Goal: Information Seeking & Learning: Get advice/opinions

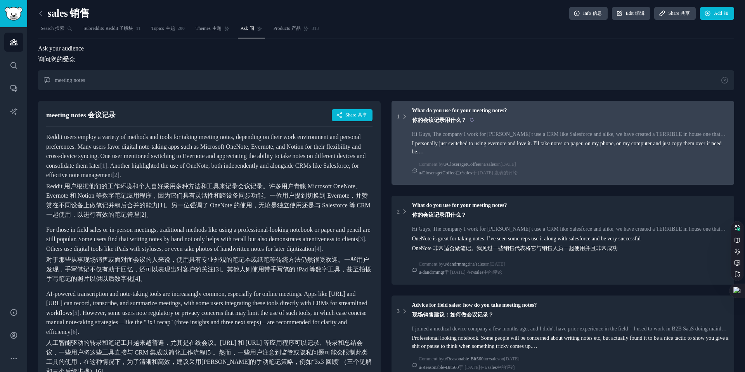
click at [495, 124] on sider-trans-block "你的会议记录用什么？" at bounding box center [459, 120] width 95 height 8
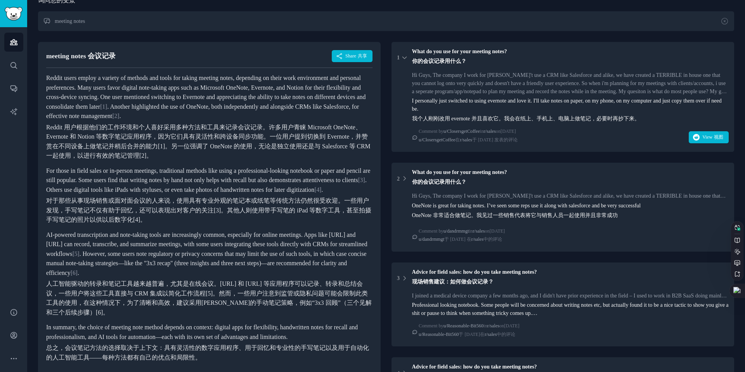
scroll to position [123, 0]
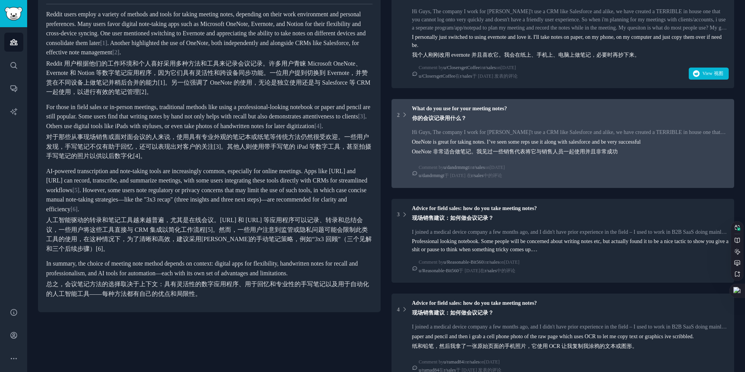
click at [479, 135] on div "Hi Guys, The company I work for [PERSON_NAME]'t use a CRM like Salesforce and a…" at bounding box center [570, 132] width 317 height 8
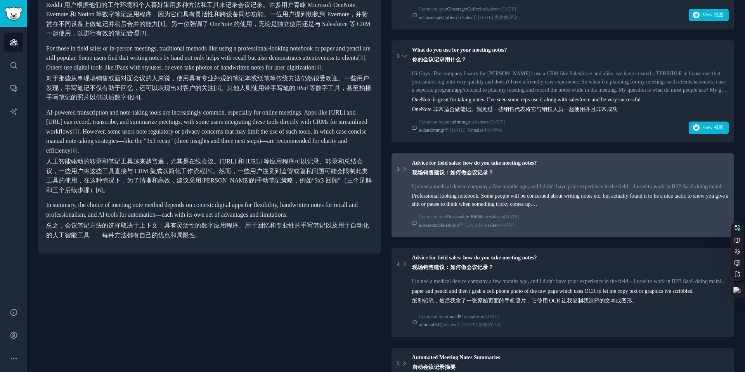
scroll to position [216, 0]
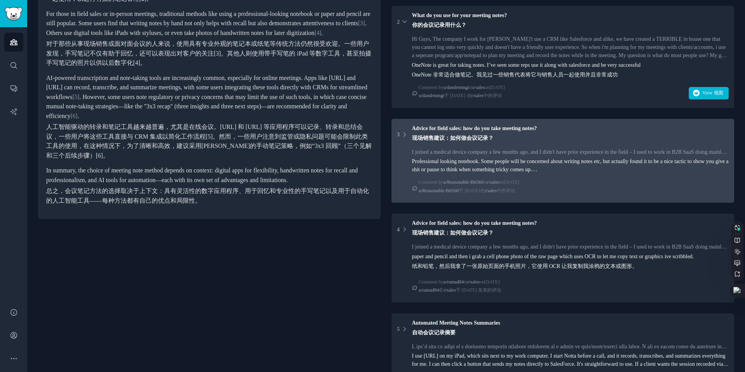
click at [472, 154] on div "I joined a medical device company a few months ago, and I didn't have prior exp…" at bounding box center [570, 152] width 317 height 8
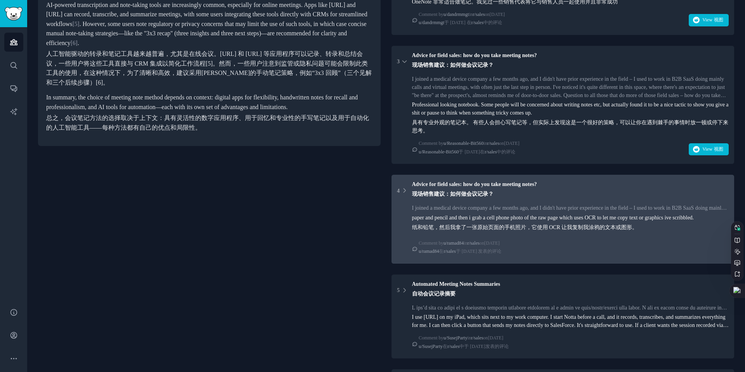
scroll to position [307, 0]
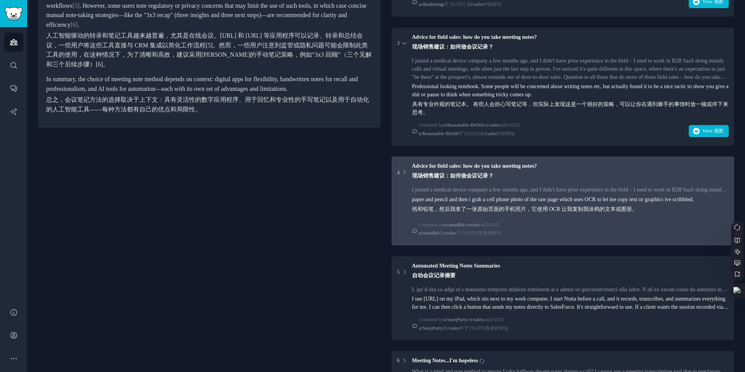
click at [536, 193] on div "I joined a medical device company a few months ago, and I didn't have prior exp…" at bounding box center [570, 189] width 317 height 8
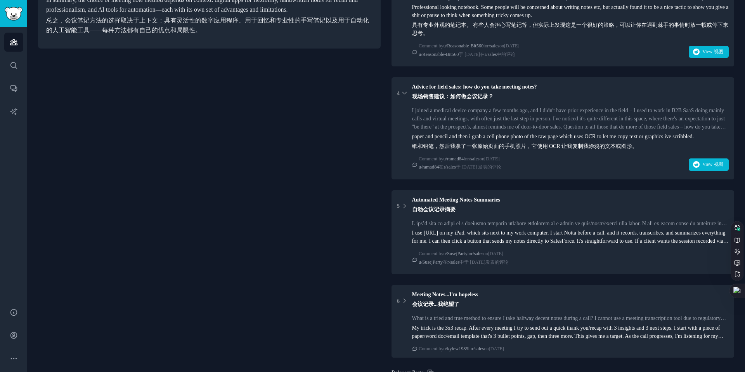
scroll to position [387, 0]
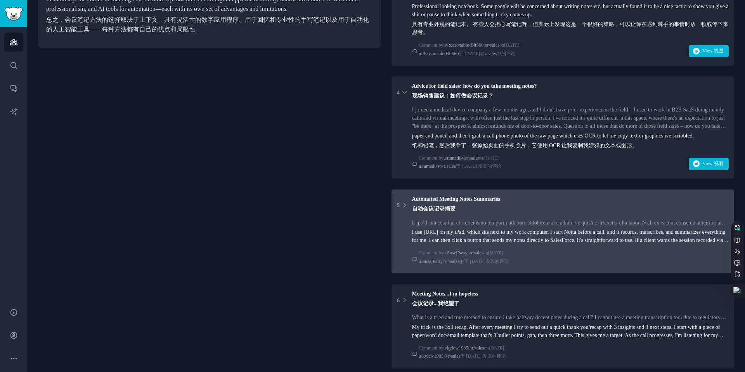
click at [520, 216] on div "5 Automated Meeting Notes Summaries 自动会议记录摘要" at bounding box center [563, 205] width 332 height 21
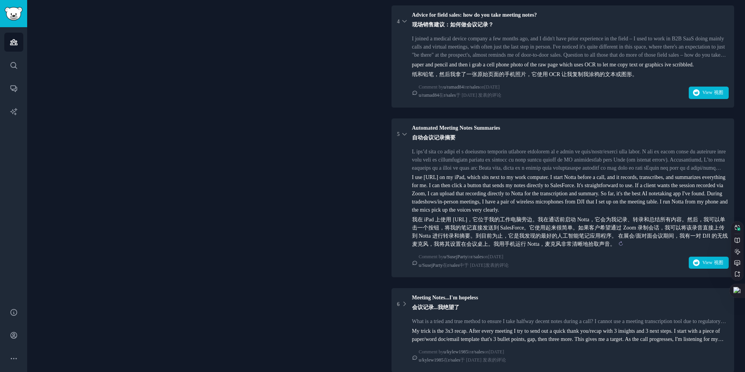
scroll to position [456, 0]
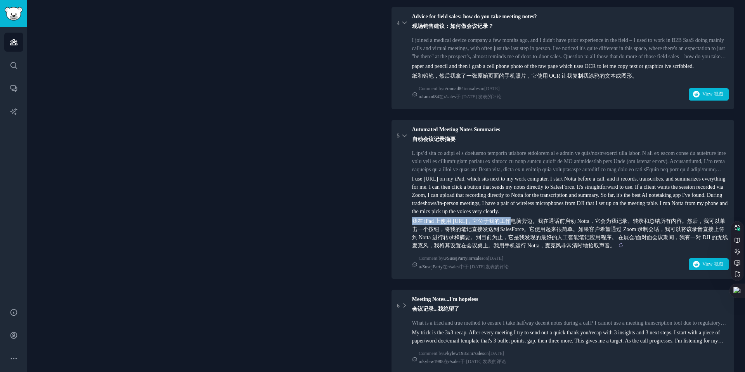
drag, startPoint x: 412, startPoint y: 239, endPoint x: 501, endPoint y: 237, distance: 89.2
click at [501, 237] on sider-trans-text "我在 iPad 上使用 [URL]，它位于我的工作电脑旁边。我在通话前启动 Notta，它会为我记录、转录和总结所有内容。然后，我可以单击一个按钮，将我的笔记…" at bounding box center [570, 233] width 316 height 30
copy sider-trans-text "我在 iPad 上使用 Notta.AI，它位于我"
click at [501, 237] on sider-trans-text "我在 iPad 上使用 [URL]，它位于我的工作电脑旁边。我在通话前启动 Notta，它会为我记录、转录和总结所有内容。然后，我可以单击一个按钮，将我的笔记…" at bounding box center [570, 233] width 316 height 30
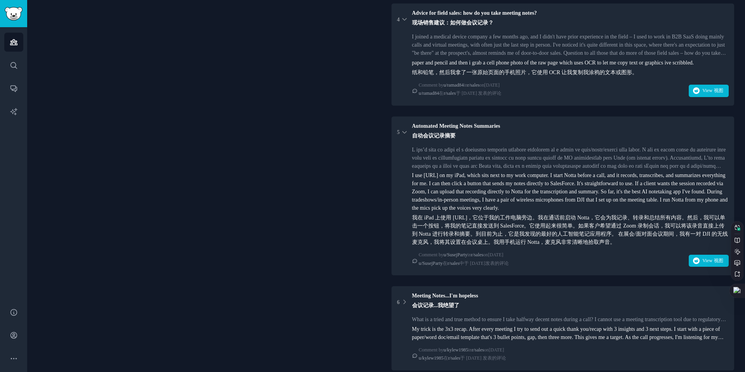
click at [483, 170] on div "cumbersome 我不会在电脑前工作，在一堆 zoom/teams/google meet 电话中提供软件解决方案。许多此类平台都有某种转录服务或通话输出…" at bounding box center [570, 157] width 317 height 24
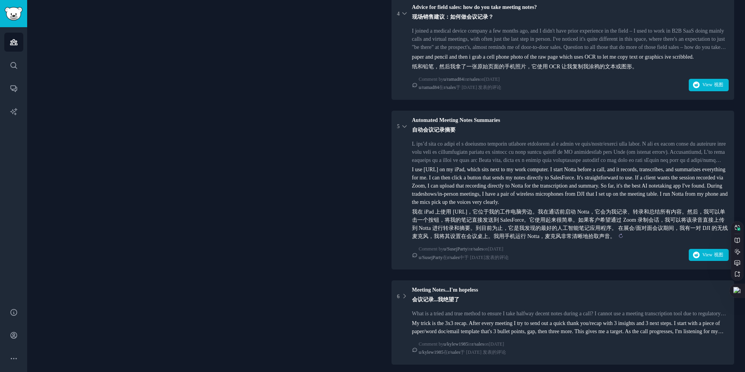
scroll to position [465, 0]
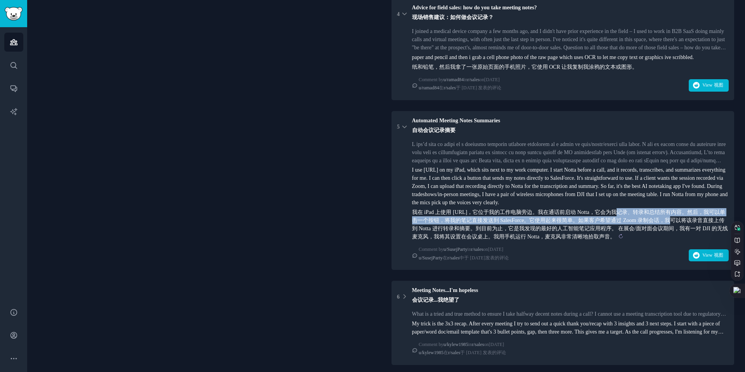
drag, startPoint x: 608, startPoint y: 231, endPoint x: 669, endPoint y: 237, distance: 60.8
click at [669, 237] on sider-trans-text "我在 iPad 上使用 [URL]，它位于我的工作电脑旁边。我在通话前启动 Notta，它会为我记录、转录和总结所有内容。然后，我可以单击一个按钮，将我的笔记…" at bounding box center [570, 224] width 316 height 30
copy sider-trans-text "会为我记录、转录和总结所有内容。然后，我可以单击一个按钮，将我的笔记直接发送到 SalesForce。它使用起来很简单。如果客户希望通过 Zoom 录制会"
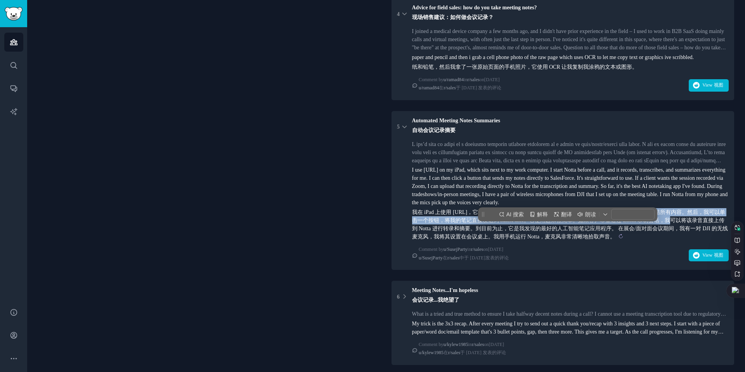
click at [669, 237] on sider-trans-text "我在 iPad 上使用 [URL]，它位于我的工作电脑旁边。我在通话前启动 Notta，它会为我记录、转录和总结所有内容。然后，我可以单击一个按钮，将我的笔记…" at bounding box center [570, 224] width 316 height 30
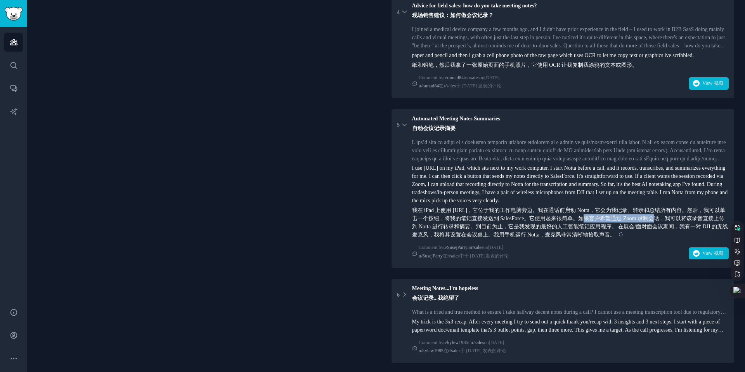
scroll to position [467, 0]
drag, startPoint x: 581, startPoint y: 238, endPoint x: 681, endPoint y: 236, distance: 100.1
click at [681, 236] on sider-trans-text "我在 iPad 上使用 [URL]，它位于我的工作电脑旁边。我在通话前启动 Notta，它会为我记录、转录和总结所有内容。然后，我可以单击一个按钮，将我的笔记…" at bounding box center [570, 223] width 316 height 30
copy sider-trans-text "单。如果客户希望通过 Zoom 录制会话，"
click at [681, 236] on sider-trans-text "我在 iPad 上使用 [URL]，它位于我的工作电脑旁边。我在通话前启动 Notta，它会为我记录、转录和总结所有内容。然后，我可以单击一个按钮，将我的笔记…" at bounding box center [570, 223] width 316 height 30
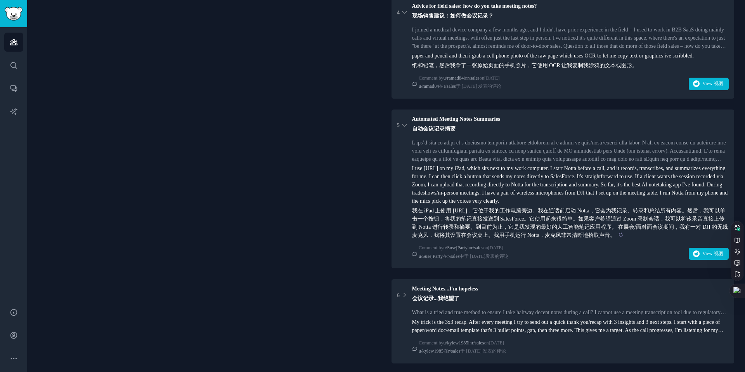
scroll to position [467, 0]
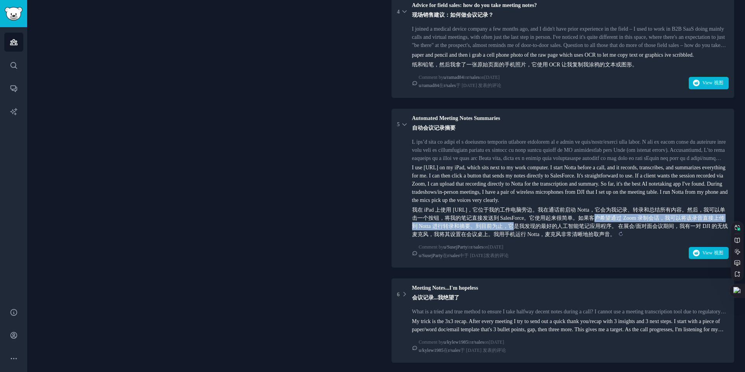
drag, startPoint x: 592, startPoint y: 235, endPoint x: 513, endPoint y: 244, distance: 79.2
click at [513, 237] on sider-trans-text "我在 iPad 上使用 [URL]，它位于我的工作电脑旁边。我在通话前启动 Notta，它会为我记录、转录和总结所有内容。然后，我可以单击一个按钮，将我的笔记…" at bounding box center [570, 222] width 316 height 30
copy sider-trans-text "如果客户希望通过 Zoom 录制会话，我可以将该录音直接上传到 Notta 进行转录和摘要。到目前为"
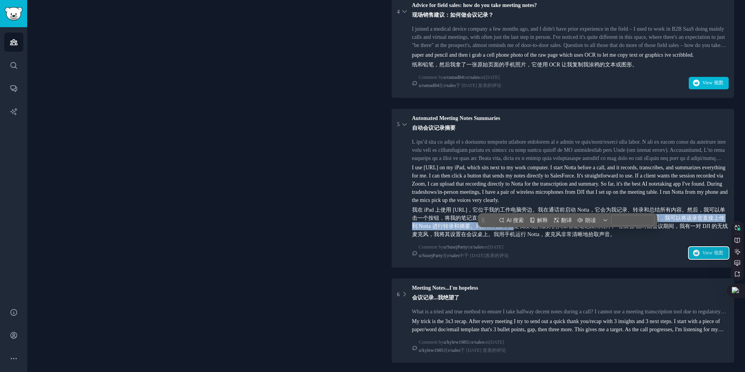
scroll to position [469, 0]
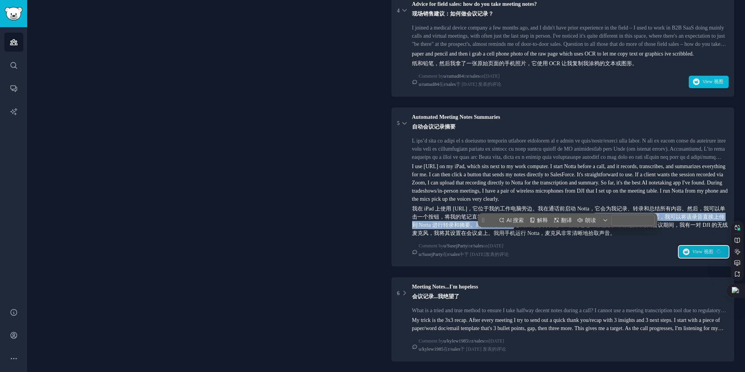
click at [704, 254] on sider-trans-text "视图" at bounding box center [708, 251] width 9 height 5
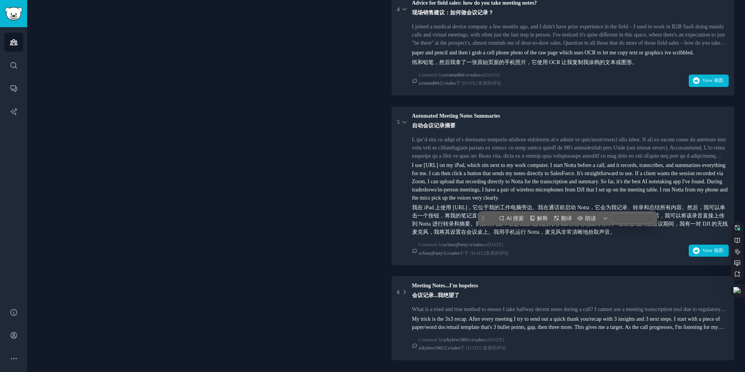
click at [445, 186] on div "I use [URL] on my iPad, which sits next to my work computer. I start Notta befo…" at bounding box center [570, 198] width 317 height 75
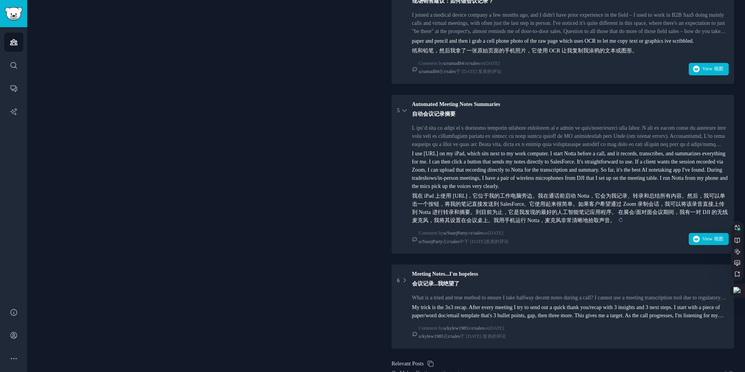
scroll to position [482, 0]
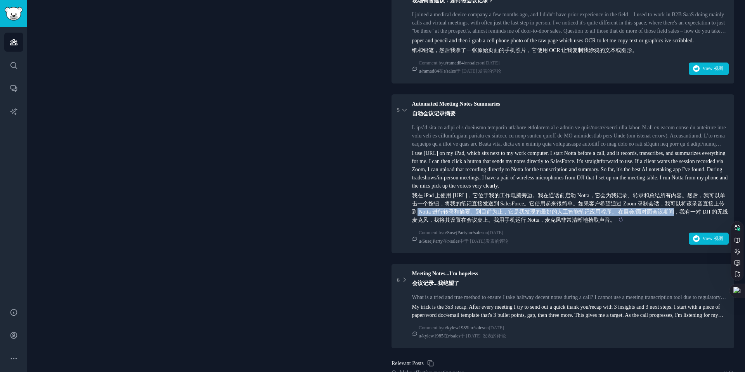
drag, startPoint x: 417, startPoint y: 231, endPoint x: 676, endPoint y: 228, distance: 258.7
click at [676, 223] on sider-trans-text "我在 iPad 上使用 [URL]，它位于我的工作电脑旁边。我在通话前启动 Notta，它会为我记录、转录和总结所有内容。然后，我可以单击一个按钮，将我的笔记…" at bounding box center [570, 207] width 316 height 30
copy sider-trans-text "上传到 Notta 进行转录和摘要。到目前为止，它是我发现的最好的人工智能笔记应用程序。 在展会/面对面会"
click at [676, 223] on sider-trans-text "我在 iPad 上使用 [URL]，它位于我的工作电脑旁边。我在通话前启动 Notta，它会为我记录、转录和总结所有内容。然后，我可以单击一个按钮，将我的笔记…" at bounding box center [570, 207] width 316 height 30
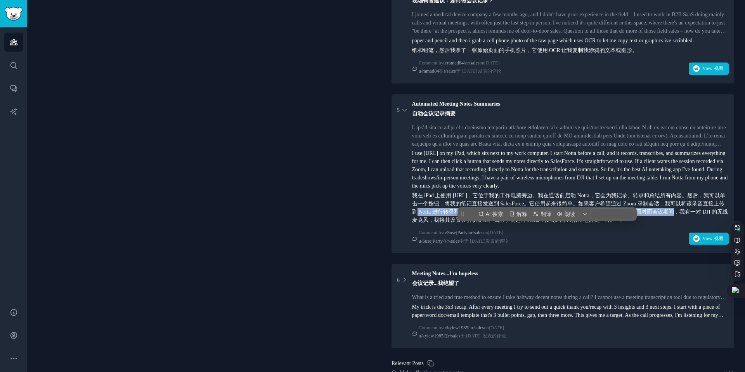
click at [619, 223] on sider-trans-text "我在 iPad 上使用 [URL]，它位于我的工作电脑旁边。我在通话前启动 Notta，它会为我记录、转录和总结所有内容。然后，我可以单击一个按钮，将我的笔记…" at bounding box center [570, 207] width 316 height 30
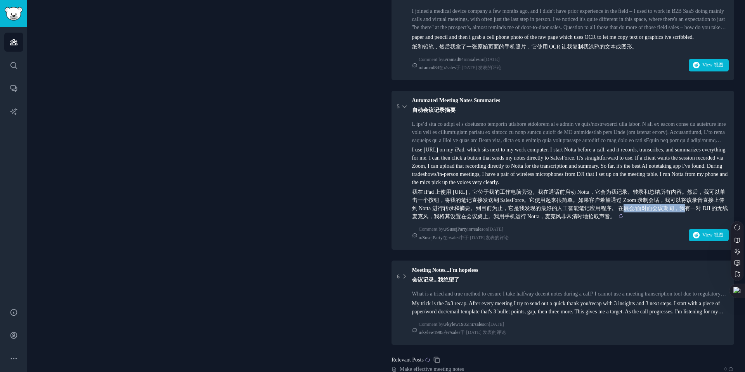
drag, startPoint x: 633, startPoint y: 227, endPoint x: 690, endPoint y: 227, distance: 56.6
click at [690, 219] on sider-trans-text "我在 iPad 上使用 [URL]，它位于我的工作电脑旁边。我在通话前启动 Notta，它会为我记录、转录和总结所有内容。然后，我可以单击一个按钮，将我的笔记…" at bounding box center [570, 204] width 316 height 30
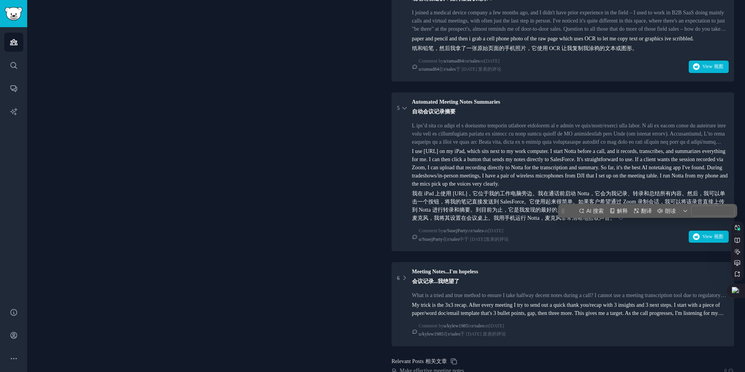
copy sider-trans-text "在展会/面对面会议期"
click at [690, 221] on sider-trans-text "我在 iPad 上使用 [URL]，它位于我的工作电脑旁边。我在通话前启动 Notta，它会为我记录、转录和总结所有内容。然后，我可以单击一个按钮，将我的笔记…" at bounding box center [570, 205] width 316 height 30
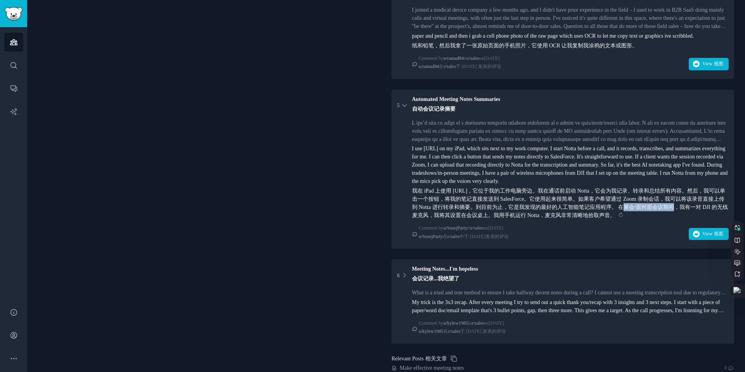
drag, startPoint x: 634, startPoint y: 225, endPoint x: 679, endPoint y: 223, distance: 45.4
click at [679, 218] on sider-trans-text "我在 iPad 上使用 [URL]，它位于我的工作电脑旁边。我在通话前启动 Notta，它会为我记录、转录和总结所有内容。然后，我可以单击一个按钮，将我的笔记…" at bounding box center [570, 203] width 316 height 30
copy sider-trans-text "在展会/面对面会"
click at [679, 218] on sider-trans-text "我在 iPad 上使用 [URL]，它位于我的工作电脑旁边。我在通话前启动 Notta，它会为我记录、转录和总结所有内容。然后，我可以单击一个按钮，将我的笔记…" at bounding box center [570, 203] width 316 height 30
drag, startPoint x: 462, startPoint y: 232, endPoint x: 578, endPoint y: 229, distance: 115.6
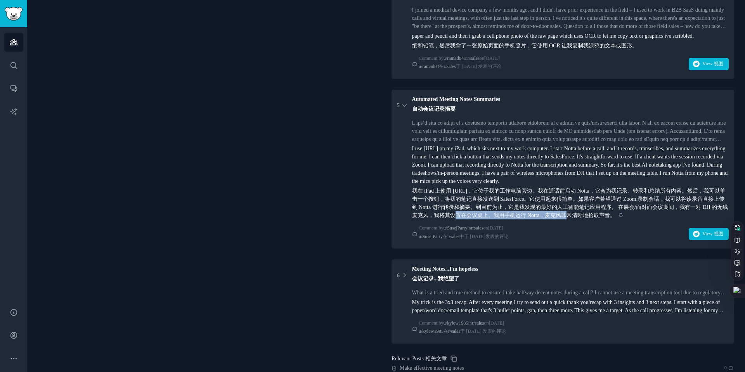
click at [578, 218] on sider-trans-text "我在 iPad 上使用 [URL]，它位于我的工作电脑旁边。我在通话前启动 Notta，它会为我记录、转录和总结所有内容。然后，我可以单击一个按钮，将我的笔记…" at bounding box center [570, 203] width 316 height 30
copy sider-trans-text "将其设置在会议桌上。我用手机运行 Notta，麦"
click at [578, 218] on sider-trans-text "我在 iPad 上使用 [URL]，它位于我的工作电脑旁边。我在通话前启动 Notta，它会为我记录、转录和总结所有内容。然后，我可以单击一个按钮，将我的笔记…" at bounding box center [570, 203] width 316 height 30
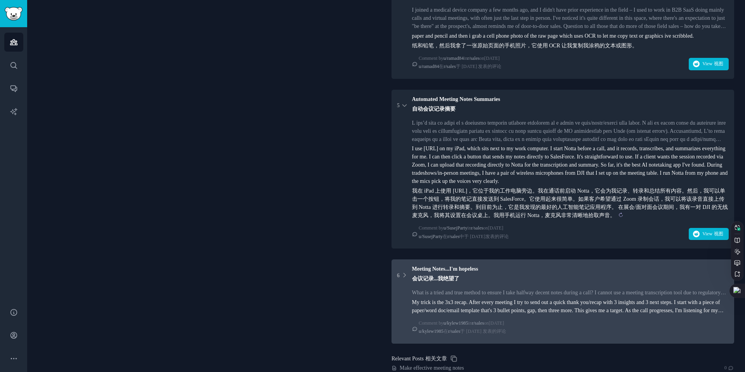
scroll to position [571, 0]
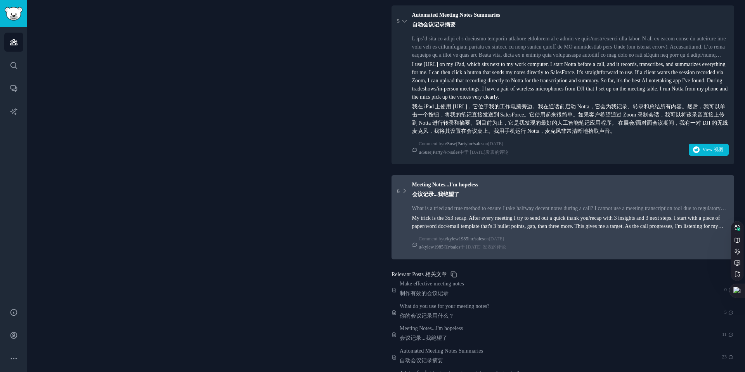
click at [491, 230] on div "My trick is the 3x3 recap. After every meeting I try to send out a quick thank …" at bounding box center [570, 222] width 317 height 16
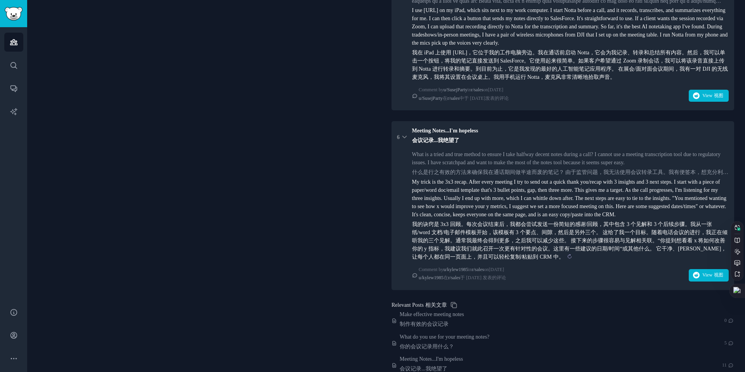
scroll to position [646, 0]
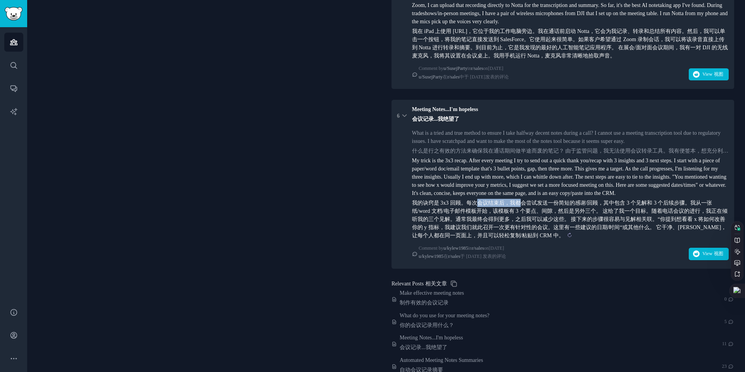
drag, startPoint x: 533, startPoint y: 228, endPoint x: 523, endPoint y: 231, distance: 9.6
click at [523, 231] on sider-trans-block "我的诀窍是 3x3 回顾。每次会议结束后，我都会尝试发送一份简短的感谢/回顾，其中包含 3 个见解和 3 个后续步骤。我从一张纸/word 文档/电子邮件模板…" at bounding box center [570, 219] width 317 height 41
copy sider-trans-text "会议结束后，我都"
click at [523, 231] on sider-trans-block "我的诀窍是 3x3 回顾。每次会议结束后，我都会尝试发送一份简短的感谢/回顾，其中包含 3 个见解和 3 个后续步骤。我从一张纸/word 文档/电子邮件模板…" at bounding box center [570, 219] width 317 height 41
drag, startPoint x: 413, startPoint y: 231, endPoint x: 505, endPoint y: 233, distance: 91.9
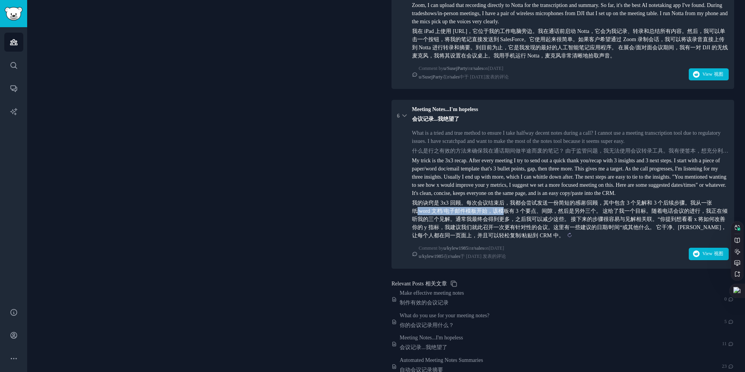
click at [505, 233] on sider-trans-text "我的诀窍是 3x3 回顾。每次会议结束后，我都会尝试发送一份简短的感谢/回顾，其中包含 3 个见解和 3 个后续步骤。我从一张纸/word 文档/电子邮件模板…" at bounding box center [570, 219] width 316 height 38
copy sider-trans-text "/word 文档/电子邮件模板开始，该模"
click at [505, 233] on sider-trans-text "我的诀窍是 3x3 回顾。每次会议结束后，我都会尝试发送一份简短的感谢/回顾，其中包含 3 个见解和 3 个后续步骤。我从一张纸/word 文档/电子邮件模板…" at bounding box center [570, 219] width 316 height 38
click at [497, 234] on sider-trans-text "我的诀窍是 3x3 回顾。每次会议结束后，我都会尝试发送一份简短的感谢/回顾，其中包含 3 个见解和 3 个后续步骤。我从一张纸/word 文档/电子邮件模板…" at bounding box center [570, 219] width 316 height 38
drag, startPoint x: 503, startPoint y: 235, endPoint x: 550, endPoint y: 234, distance: 46.6
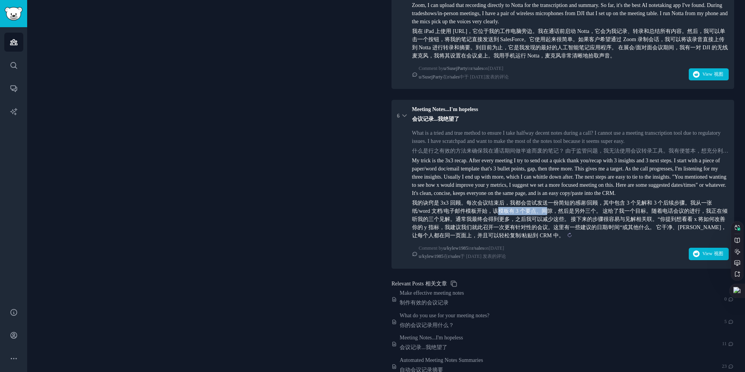
click at [550, 234] on sider-trans-text "我的诀窍是 3x3 回顾。每次会议结束后，我都会尝试发送一份简短的感谢/回顾，其中包含 3 个见解和 3 个后续步骤。我从一张纸/word 文档/电子邮件模板…" at bounding box center [570, 219] width 316 height 38
copy sider-trans-text "模板有 3 个要点、间"
click at [550, 234] on sider-trans-text "我的诀窍是 3x3 回顾。每次会议结束后，我都会尝试发送一份简短的感谢/回顾，其中包含 3 个见解和 3 个后续步骤。我从一张纸/word 文档/电子邮件模板…" at bounding box center [570, 219] width 316 height 38
drag, startPoint x: 491, startPoint y: 235, endPoint x: 708, endPoint y: 232, distance: 216.8
click at [708, 232] on sider-trans-text "我的诀窍是 3x3 回顾。每次会议结束后，我都会尝试发送一份简短的感谢/回顾，其中包含 3 个见解和 3 个后续步骤。我从一张纸/word 文档/电子邮件模板…" at bounding box center [570, 219] width 316 height 38
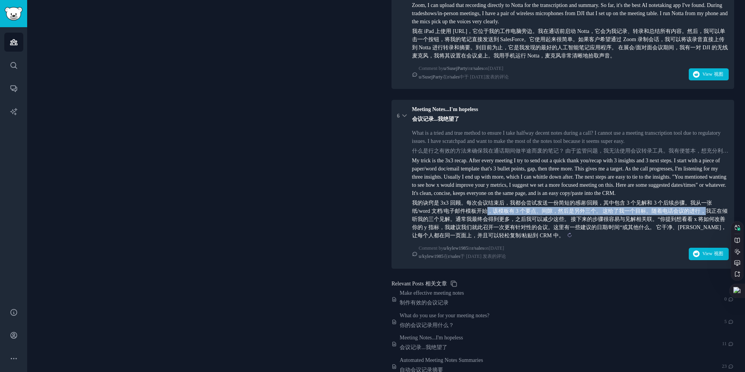
copy sider-trans-text "，该模板有 3 个要点、间隙，然后是另外三个。 这给了我一个目标。随着电话会议的进行，"
click at [708, 232] on sider-trans-text "我的诀窍是 3x3 回顾。每次会议结束后，我都会尝试发送一份简短的感谢/回顾，其中包含 3 个见解和 3 个后续步骤。我从一张纸/word 文档/电子邮件模板…" at bounding box center [570, 219] width 316 height 38
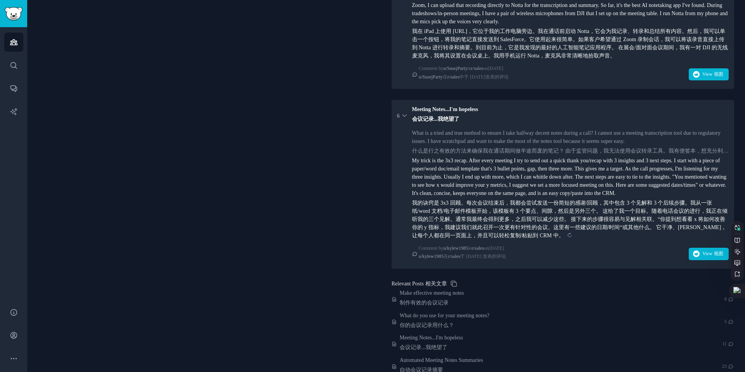
click at [708, 232] on sider-trans-text "我的诀窍是 3x3 回顾。每次会议结束后，我都会尝试发送一份简短的感谢/回顾，其中包含 3 个见解和 3 个后续步骤。我从一张纸/word 文档/电子邮件模板…" at bounding box center [570, 219] width 316 height 38
drag, startPoint x: 410, startPoint y: 244, endPoint x: 465, endPoint y: 244, distance: 55.5
click at [465, 244] on div "What is a tried and true method to ensure I take halfway decent notes during a …" at bounding box center [563, 196] width 332 height 134
copy sider-trans-text "在倾听我的三个见解。"
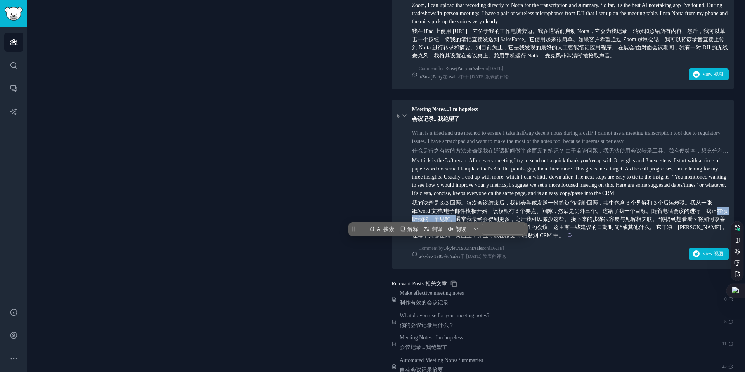
click at [465, 238] on sider-trans-text "我的诀窍是 3x3 回顾。每次会议结束后，我都会尝试发送一份简短的感谢/回顾，其中包含 3 个见解和 3 个后续步骤。我从一张纸/word 文档/电子邮件模板…" at bounding box center [570, 219] width 316 height 38
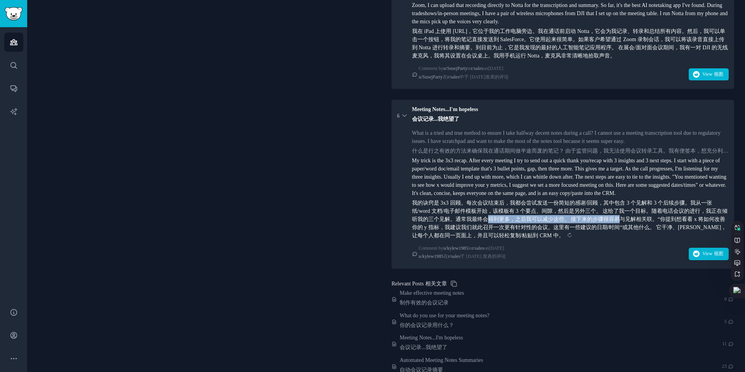
drag, startPoint x: 534, startPoint y: 242, endPoint x: 628, endPoint y: 242, distance: 94.3
click at [628, 238] on sider-trans-text "我的诀窍是 3x3 回顾。每次会议结束后，我都会尝试发送一份简短的感谢/回顾，其中包含 3 个见解和 3 个后续步骤。我从一张纸/word 文档/电子邮件模板…" at bounding box center [570, 219] width 316 height 38
drag, startPoint x: 684, startPoint y: 242, endPoint x: 703, endPoint y: 242, distance: 19.0
click at [703, 238] on sider-trans-text "我的诀窍是 3x3 回顾。每次会议结束后，我都会尝试发送一份简短的感谢/回顾，其中包含 3 个见解和 3 个后续步骤。我从一张纸/word 文档/电子邮件模板…" at bounding box center [570, 219] width 316 height 38
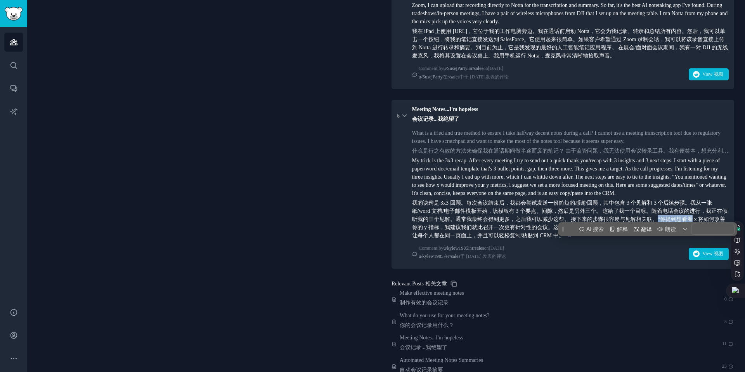
click at [703, 238] on sider-trans-text "我的诀窍是 3x3 回顾。每次会议结束后，我都会尝试发送一份简短的感谢/回顾，其中包含 3 个见解和 3 个后续步骤。我从一张纸/word 文档/电子邮件模板…" at bounding box center [570, 219] width 316 height 38
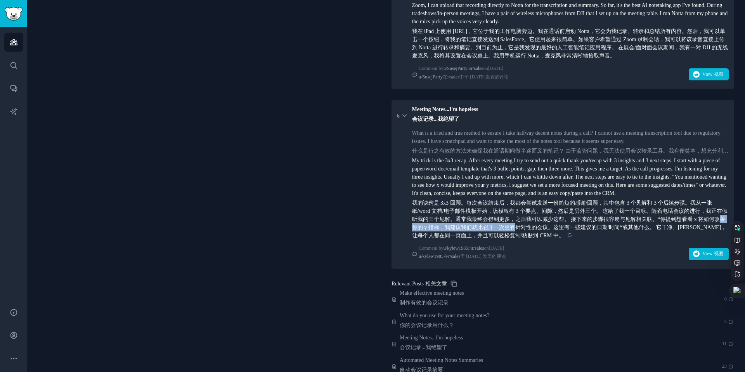
drag, startPoint x: 415, startPoint y: 251, endPoint x: 526, endPoint y: 248, distance: 111.8
click at [526, 238] on sider-trans-text "我的诀窍是 3x3 回顾。每次会议结束后，我都会尝试发送一份简短的感谢/回顾，其中包含 3 个见解和 3 个后续步骤。我从一张纸/word 文档/电子邮件模板…" at bounding box center [570, 219] width 316 height 38
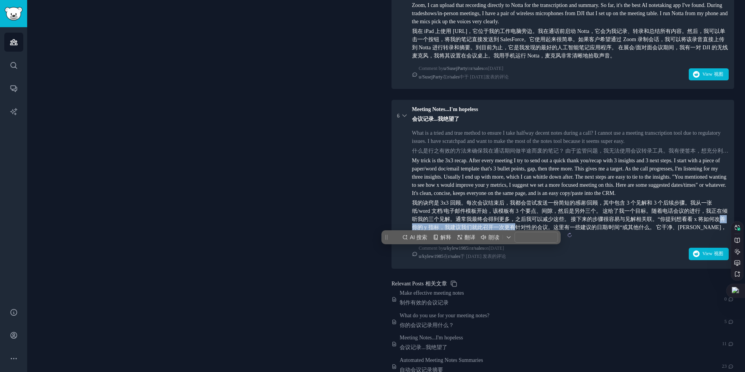
copy sider-trans-text "善你的 y 指标，我建议我们就此召开一次更有"
click at [526, 238] on sider-trans-text "我的诀窍是 3x3 回顾。每次会议结束后，我都会尝试发送一份简短的感谢/回顾，其中包含 3 个见解和 3 个后续步骤。我从一张纸/word 文档/电子邮件模板…" at bounding box center [570, 219] width 316 height 38
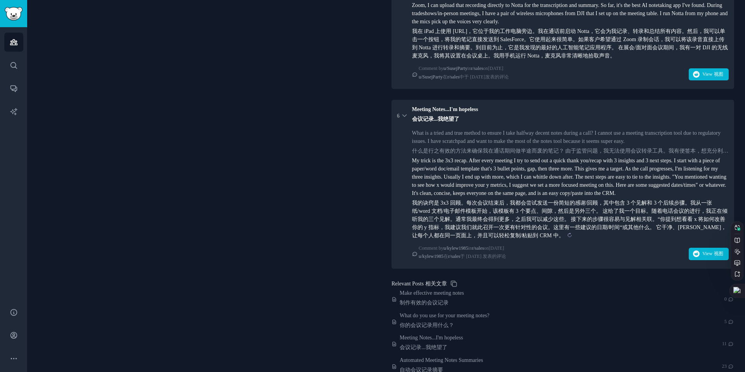
click at [615, 238] on sider-trans-text "我的诀窍是 3x3 回顾。每次会议结束后，我都会尝试发送一份简短的感谢/回顾，其中包含 3 个见解和 3 个后续步骤。我从一张纸/word 文档/电子邮件模板…" at bounding box center [570, 219] width 316 height 38
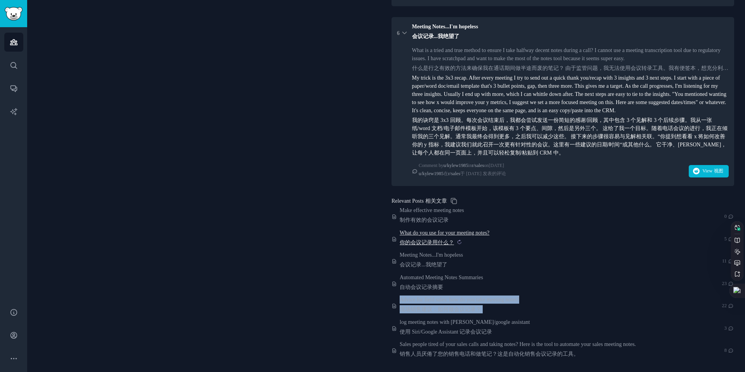
click at [421, 239] on sider-trans-text "你的会议记录用什么？" at bounding box center [427, 242] width 54 height 6
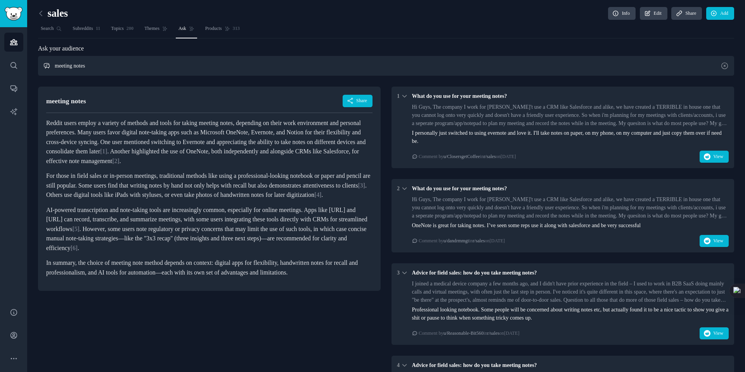
click at [119, 58] on input "meeting notes" at bounding box center [386, 66] width 696 height 20
drag, startPoint x: 55, startPoint y: 68, endPoint x: 102, endPoint y: 68, distance: 46.5
click at [102, 68] on input "meeting notes" at bounding box center [386, 66] width 696 height 20
type input "webcam"
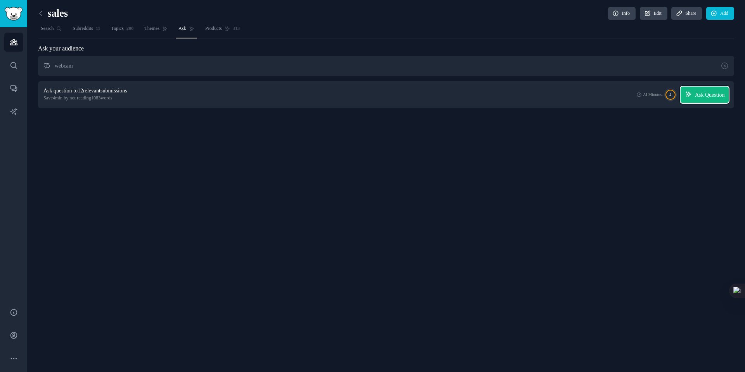
click at [686, 92] on icon "button" at bounding box center [688, 94] width 7 height 7
